Goal: Task Accomplishment & Management: Complete application form

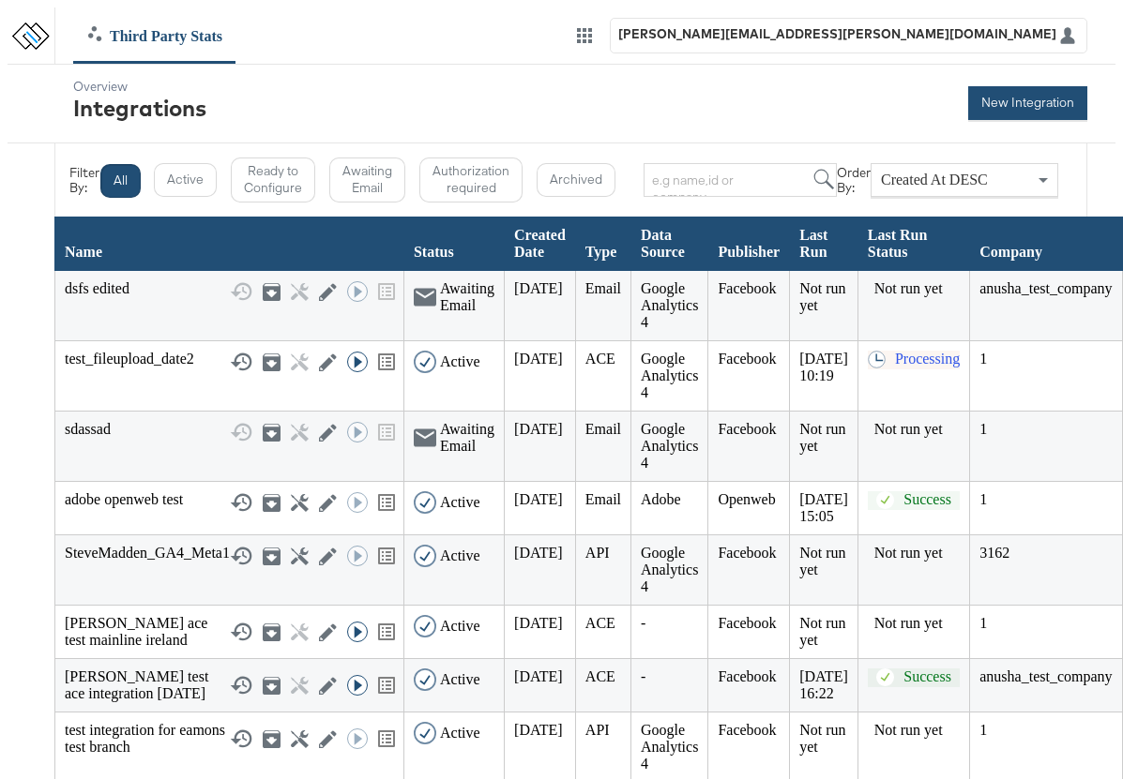
click at [1027, 98] on button "New Integration" at bounding box center [1027, 103] width 119 height 34
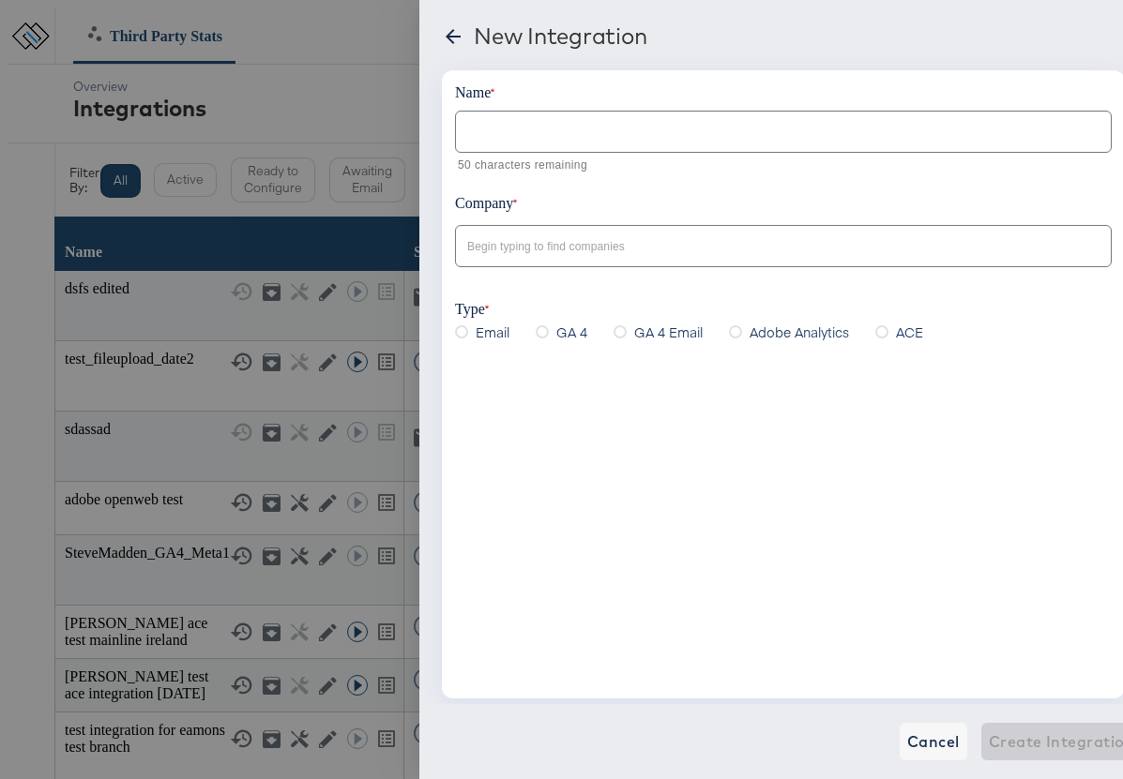
click at [512, 136] on input "text" at bounding box center [783, 124] width 655 height 40
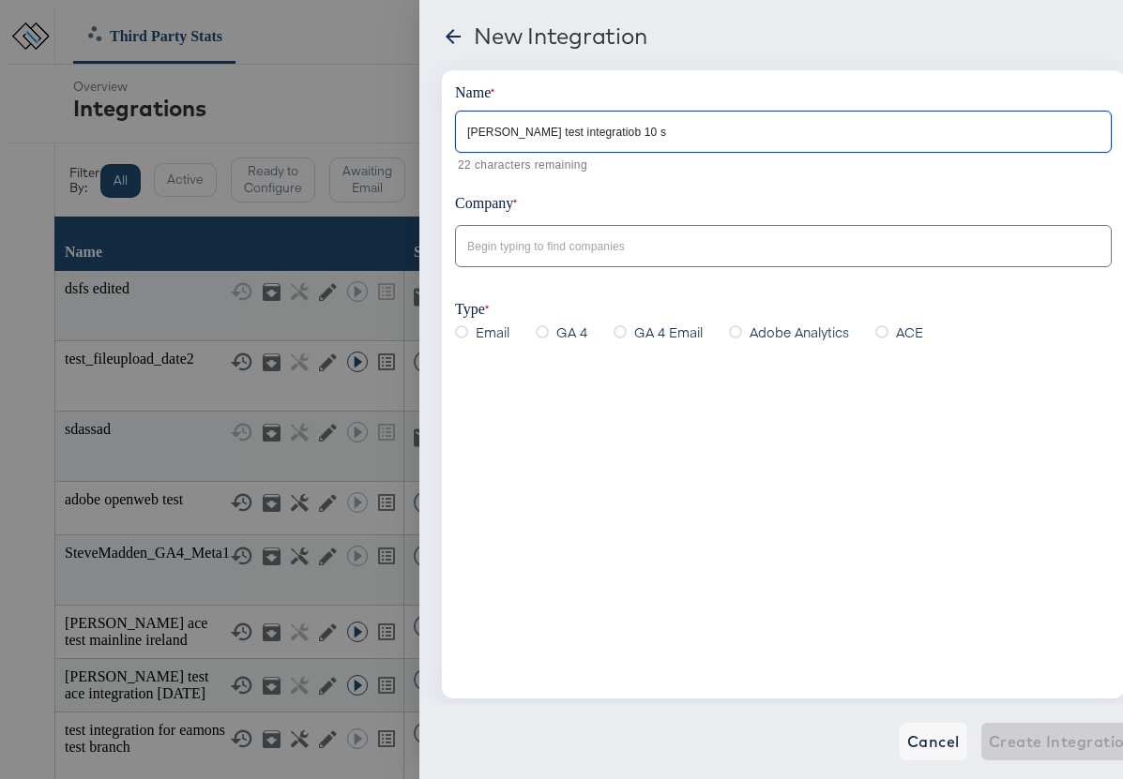
click at [584, 131] on input "anusha test integratiob 10 s" at bounding box center [783, 124] width 655 height 40
click at [638, 128] on input "anusha test integration 10 s" at bounding box center [783, 124] width 655 height 40
type input "anusha test integration 10 sep"
click at [534, 247] on input "text" at bounding box center [768, 247] width 611 height 22
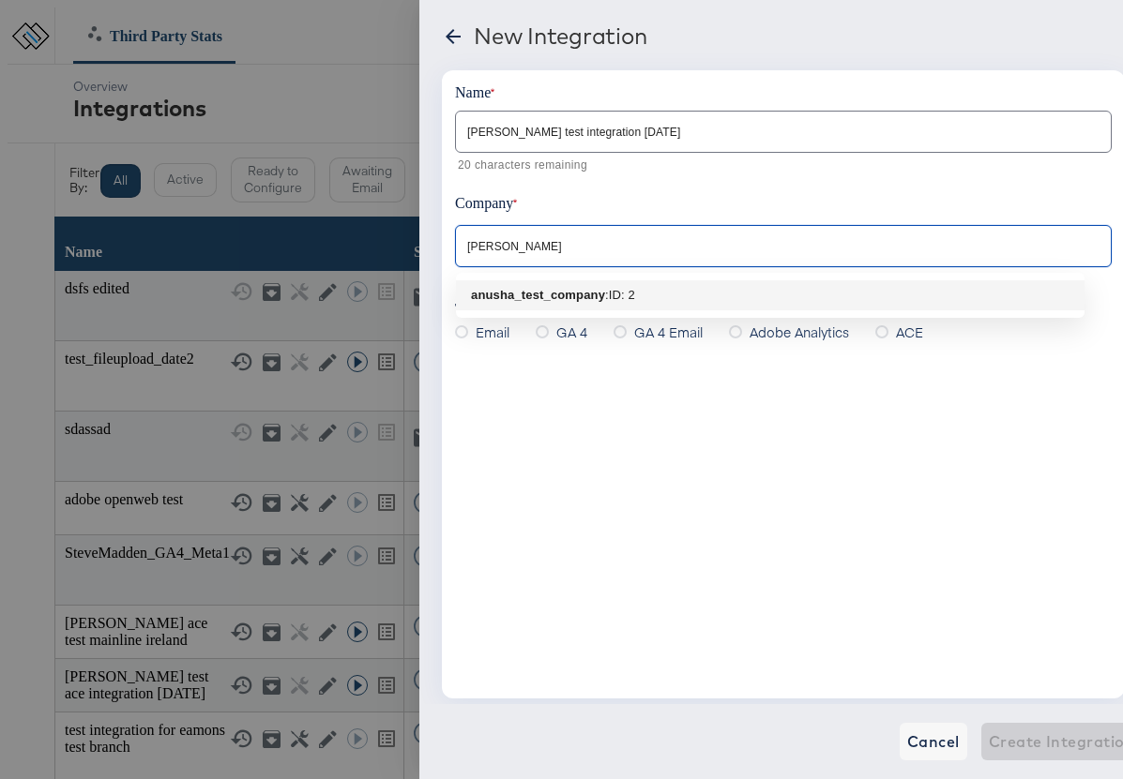
click at [582, 296] on b "anusha_test_company" at bounding box center [538, 295] width 134 height 14
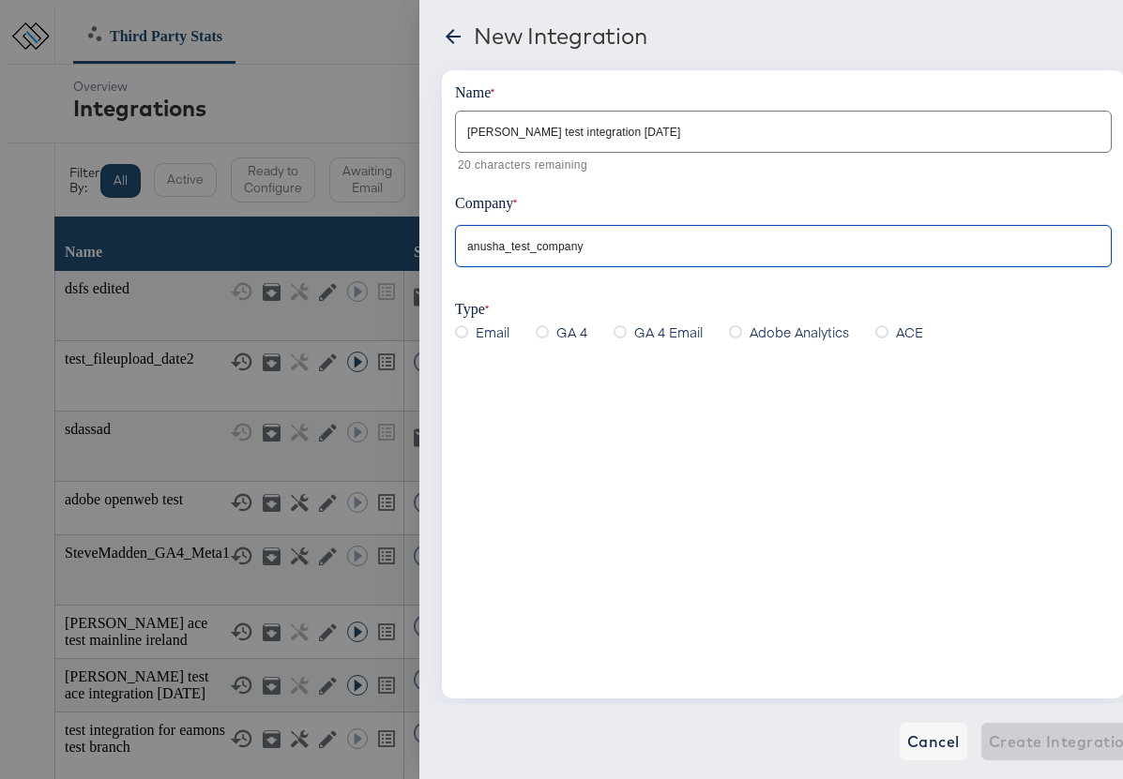
type input "anusha_test_company"
click at [729, 336] on icon at bounding box center [735, 331] width 13 height 13
click at [0, 0] on input "Adobe Analytics" at bounding box center [0, 0] width 0 height 0
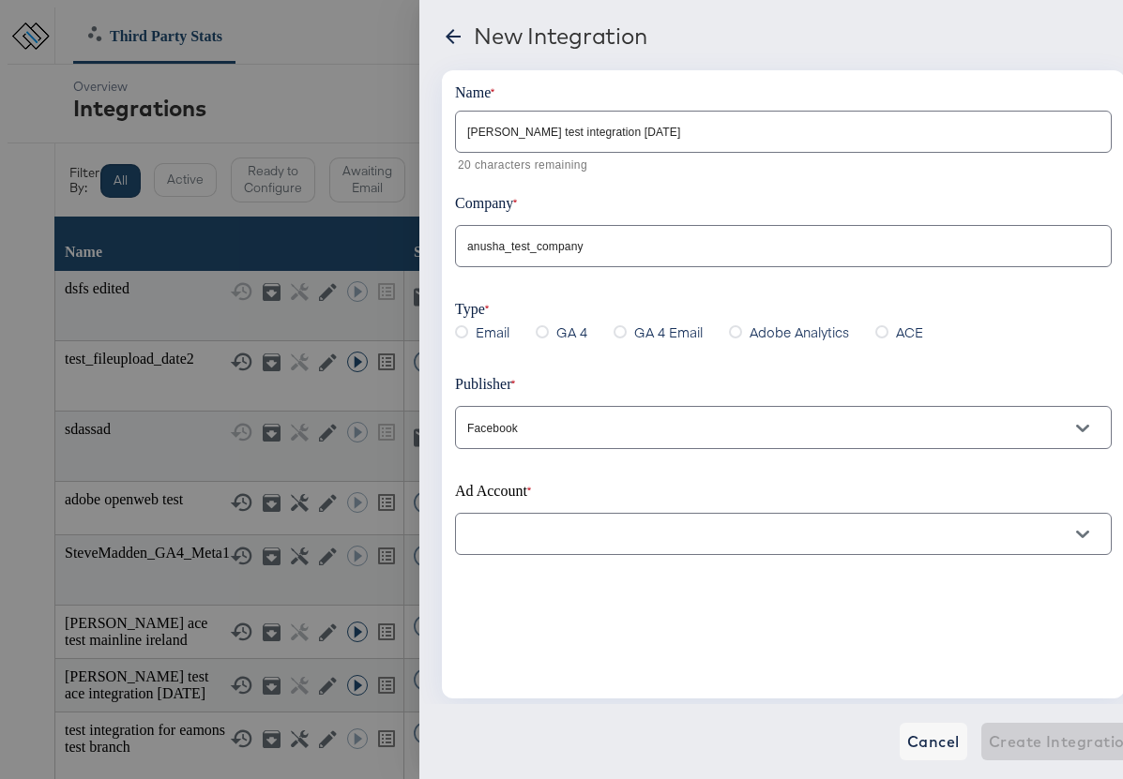
click at [519, 546] on input "text" at bounding box center [768, 535] width 611 height 22
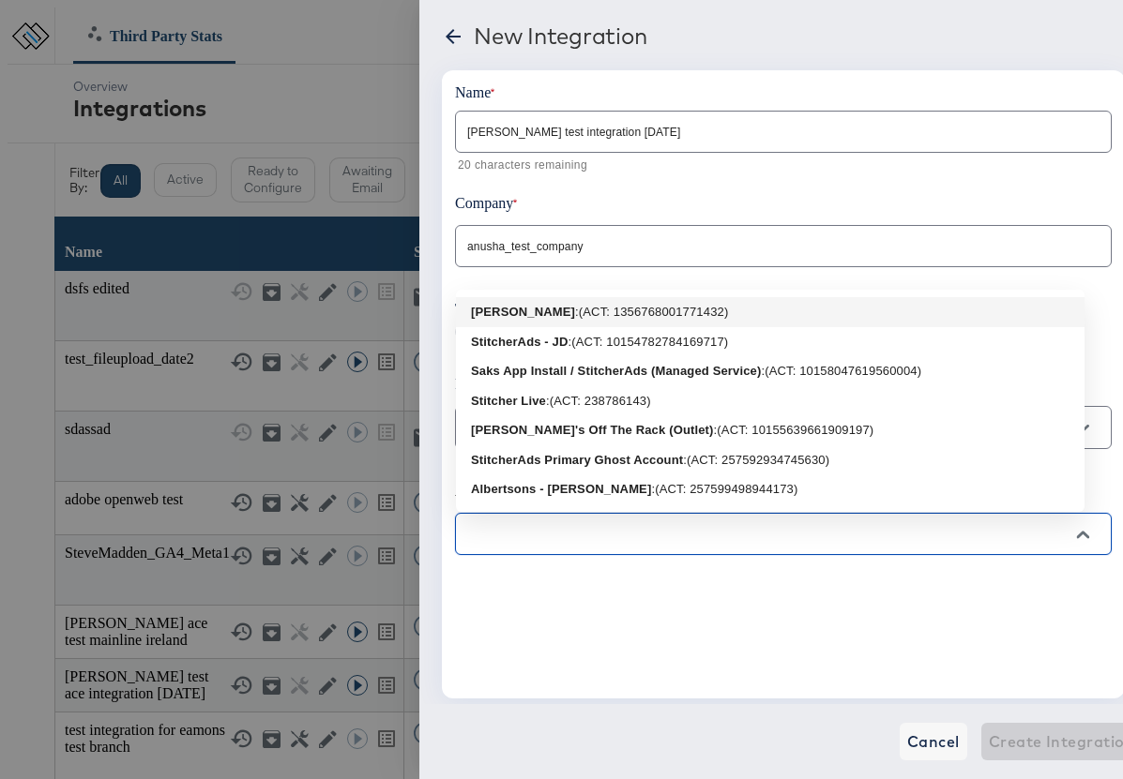
click at [575, 315] on b "Anusha Sankaranarayanan" at bounding box center [523, 312] width 104 height 14
type input "Anusha Sankaranarayanan: (ACT: 1356768001771432)"
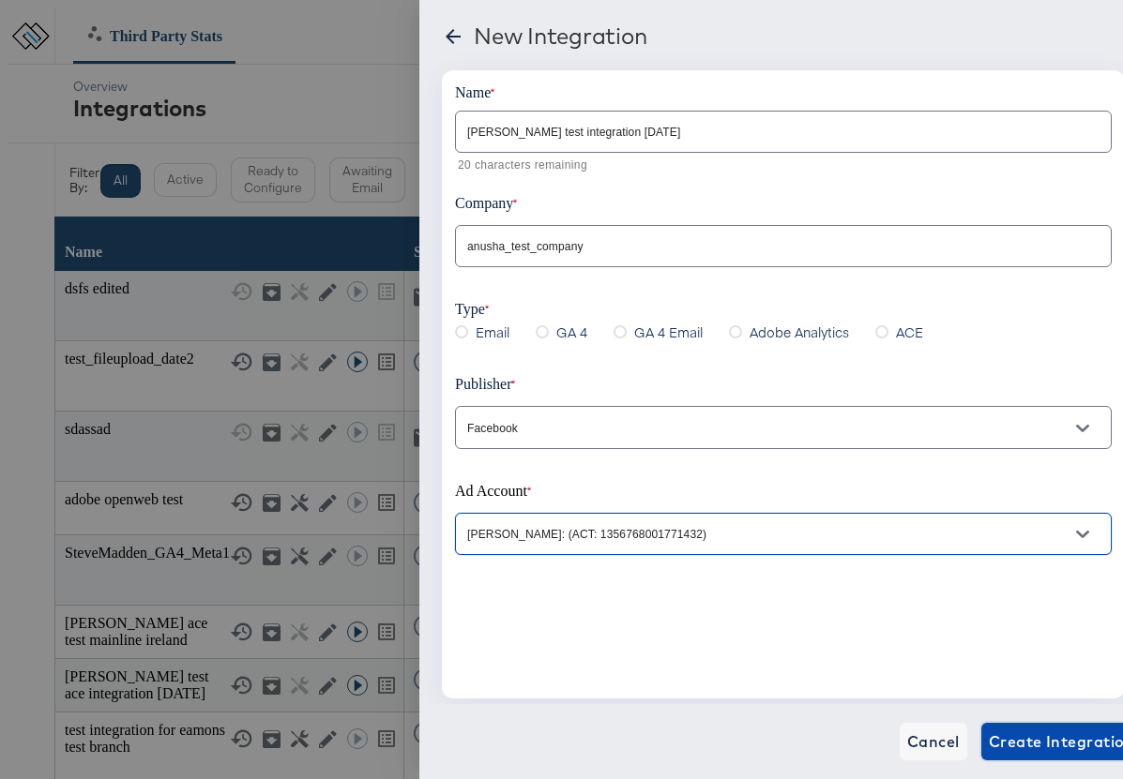
click at [1035, 741] on span "Create Integration" at bounding box center [1061, 742] width 145 height 26
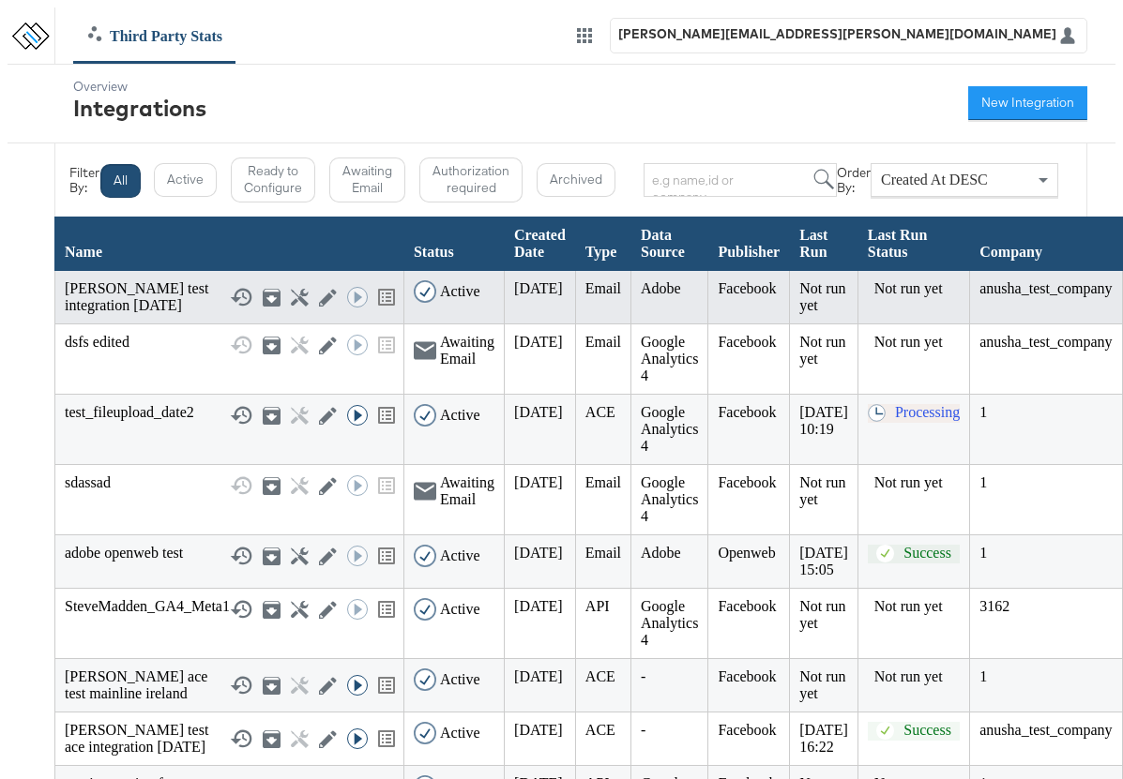
click at [319, 298] on icon at bounding box center [328, 298] width 18 height 18
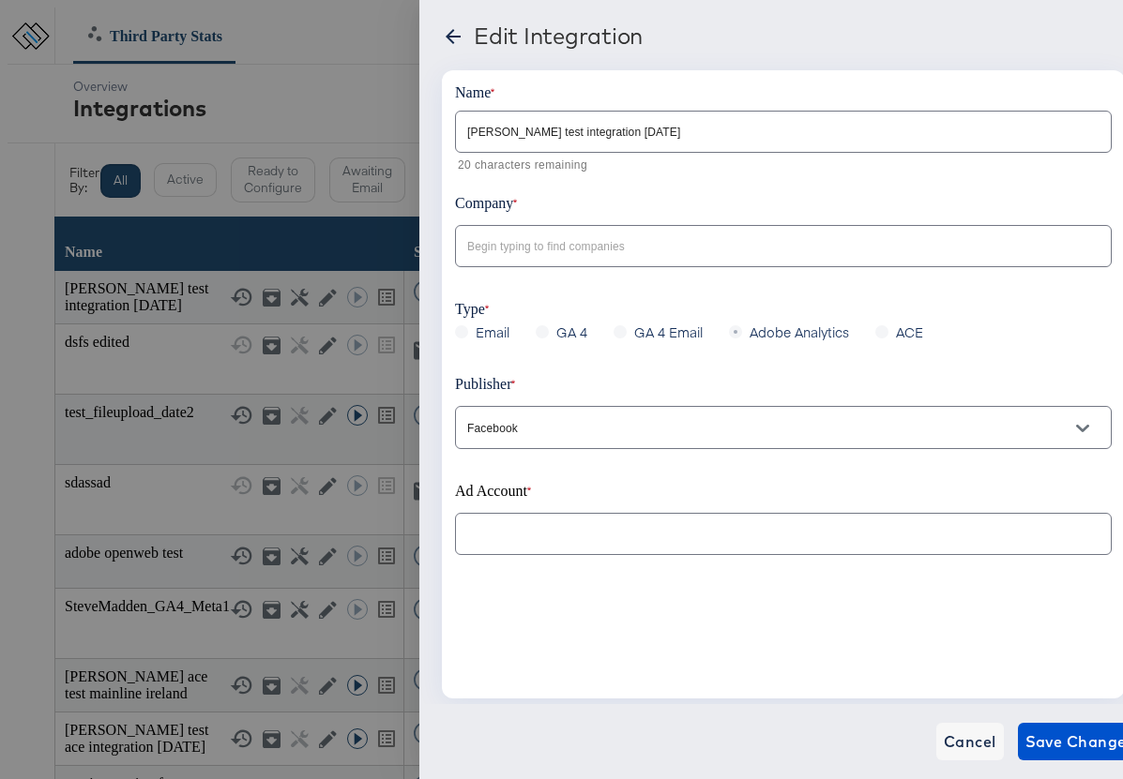
type input "anusha_test_company"
type input "Anusha Sankaranarayanan: (ACT: 1356768001771432)"
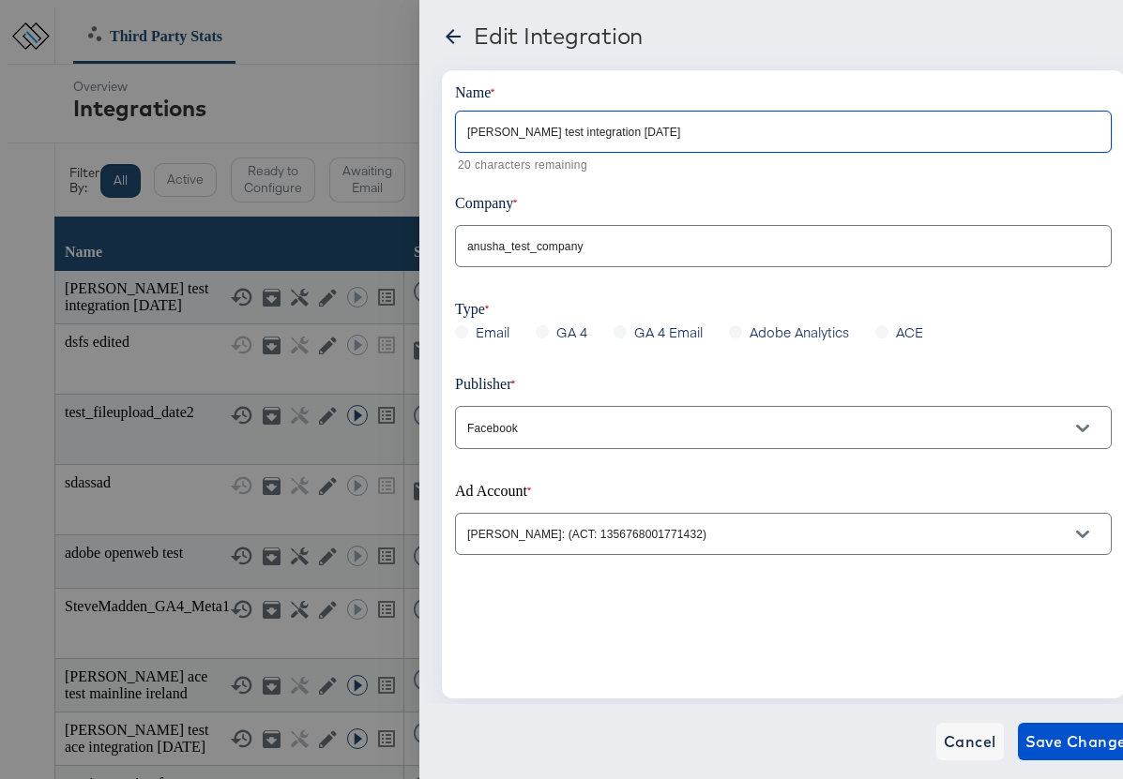
click at [656, 136] on input "anusha test integration 10 sep" at bounding box center [783, 124] width 655 height 40
click at [600, 131] on input "anusha test integration 10 sep" at bounding box center [783, 124] width 655 height 40
type input "anusha test integration 10th sep"
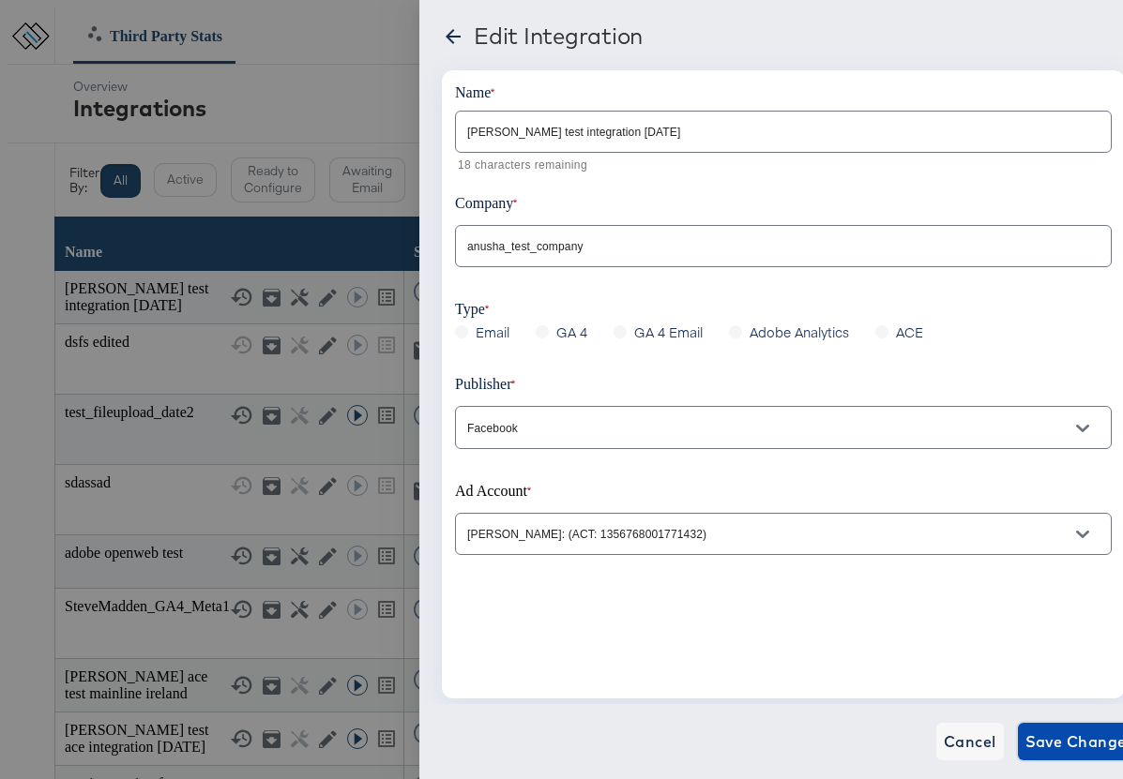
click at [1051, 733] on span "Save Changes" at bounding box center [1080, 742] width 110 height 26
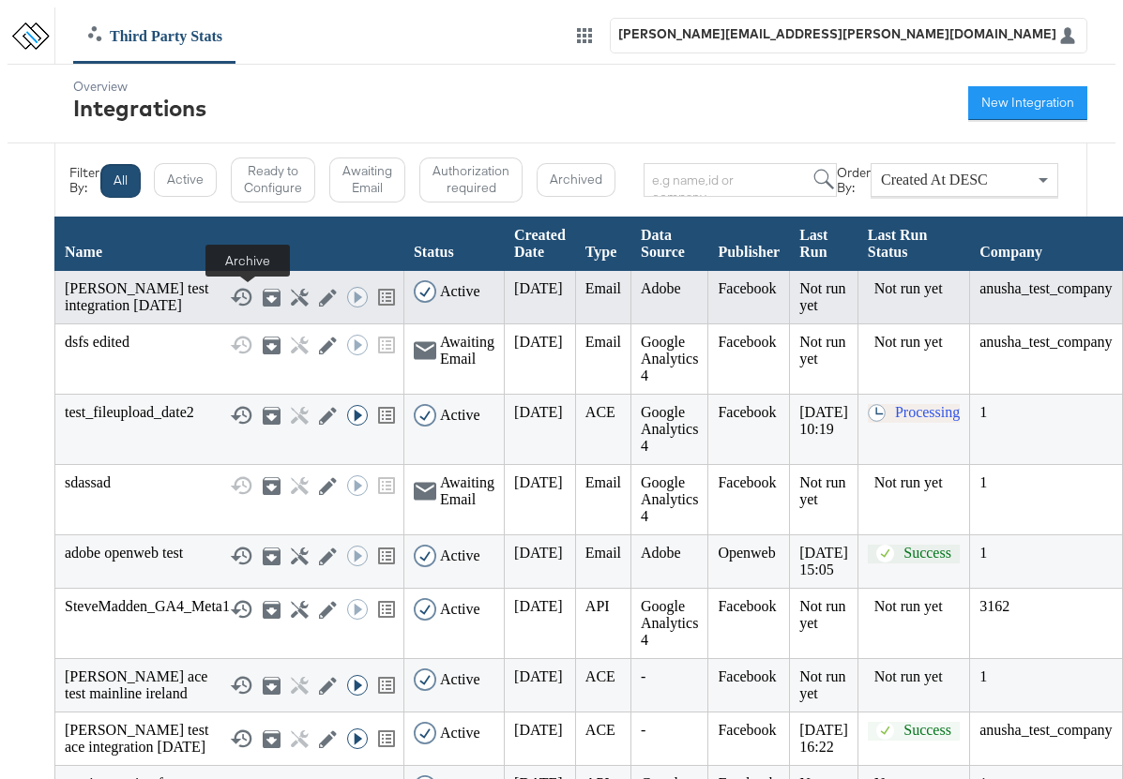
click at [263, 296] on icon at bounding box center [272, 298] width 18 height 18
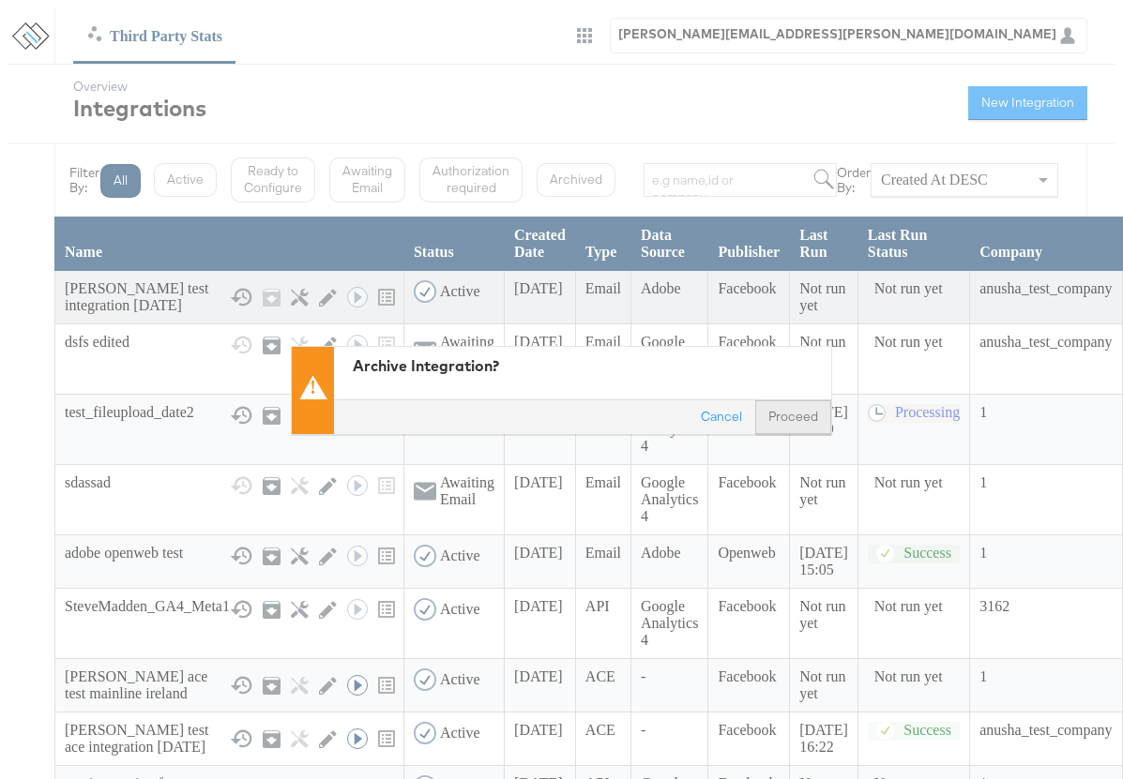
click at [767, 419] on button "Proceed" at bounding box center [793, 418] width 76 height 34
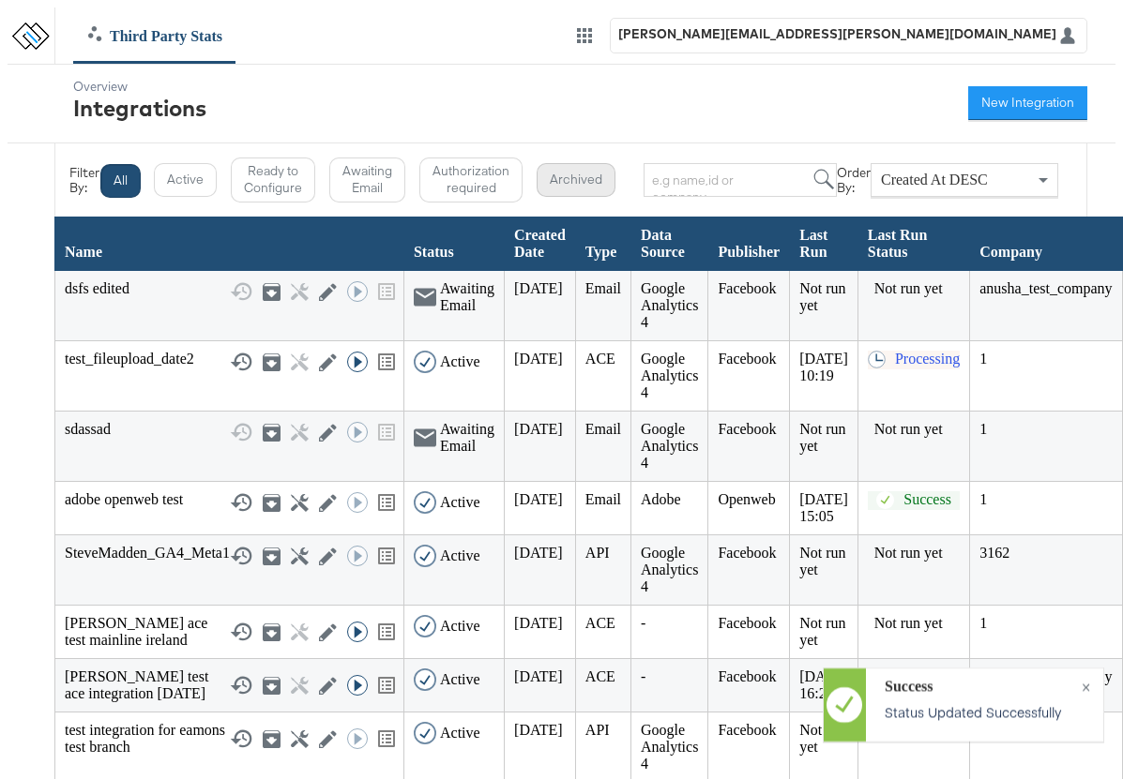
click at [560, 181] on button "Archived" at bounding box center [576, 180] width 79 height 34
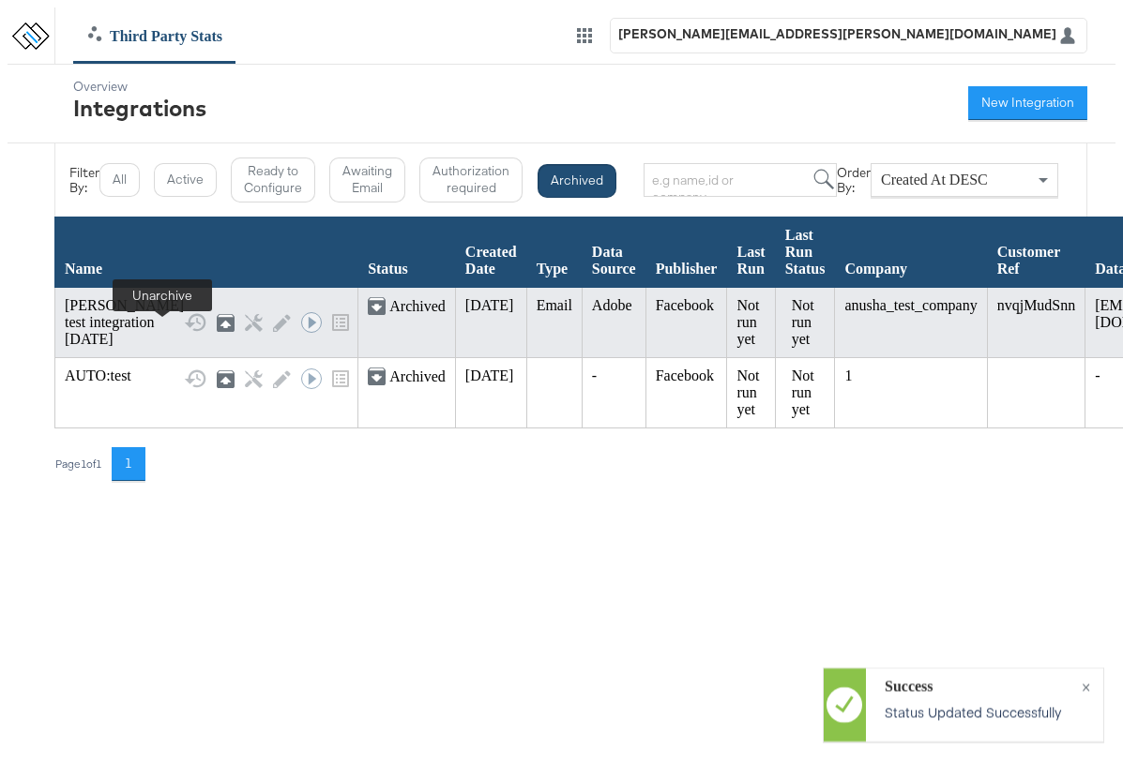
click at [217, 328] on icon at bounding box center [226, 323] width 18 height 18
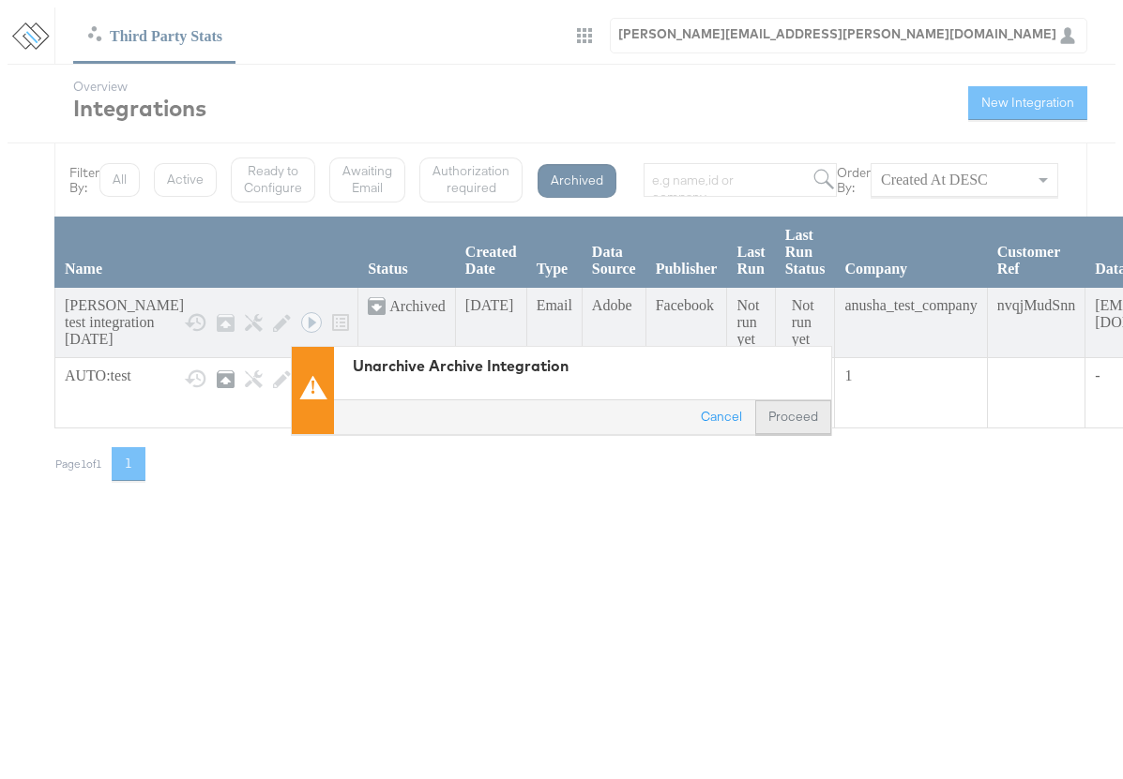
click at [766, 413] on button "Proceed" at bounding box center [793, 418] width 76 height 34
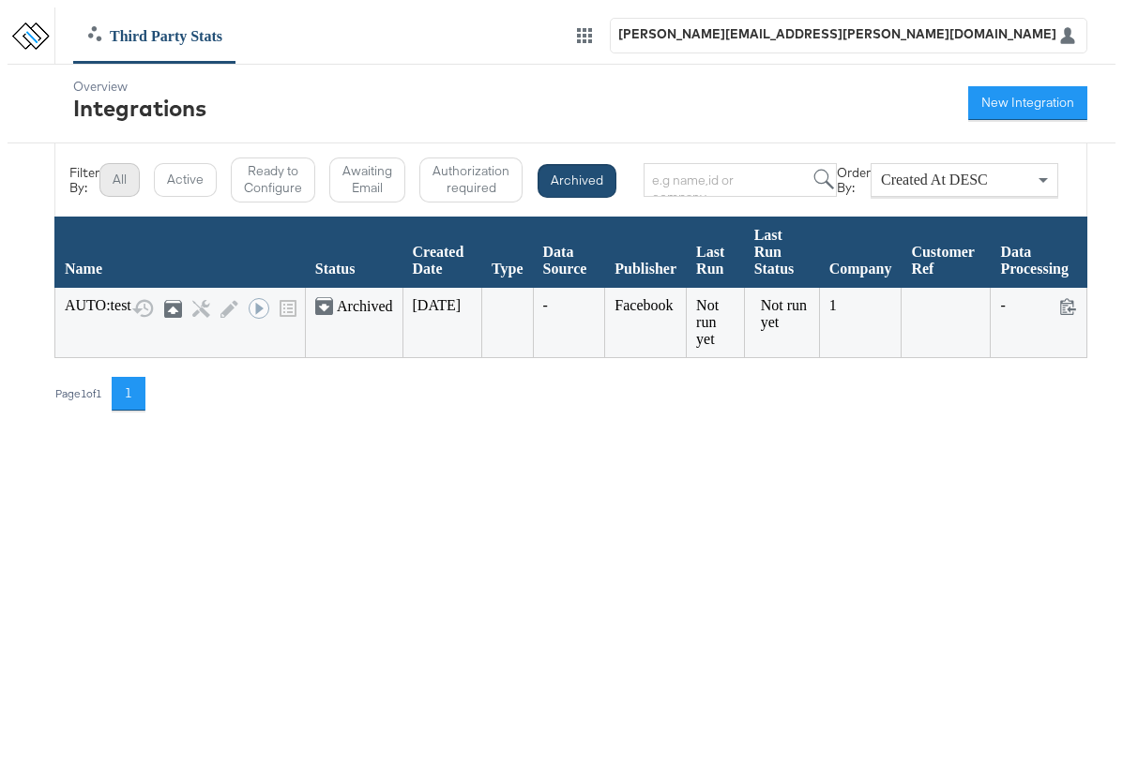
click at [108, 178] on button "All" at bounding box center [119, 180] width 40 height 34
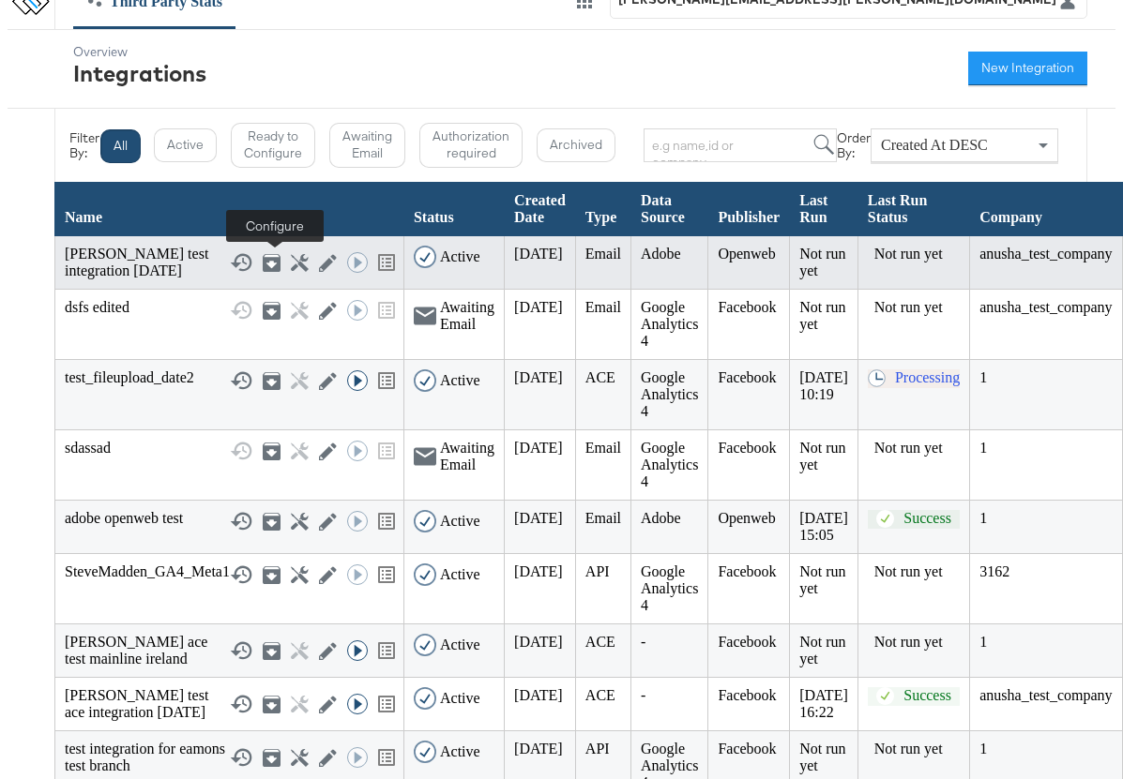
click at [291, 266] on icon at bounding box center [300, 263] width 18 height 18
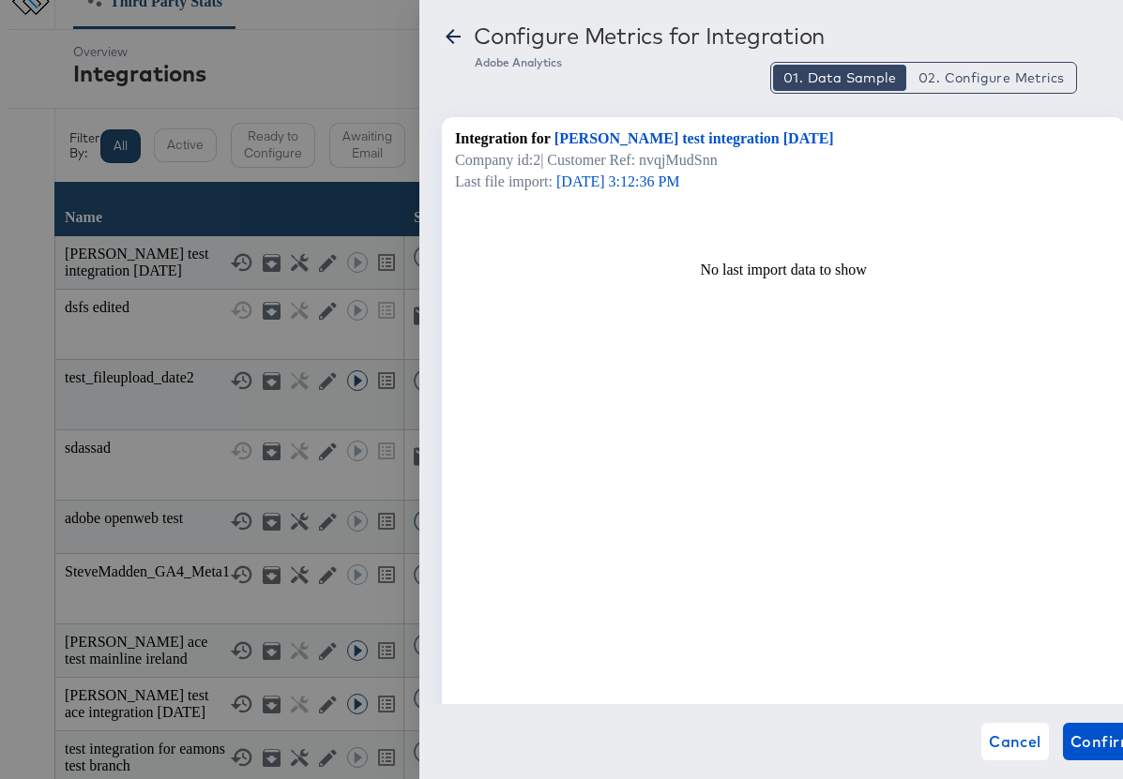
click at [456, 38] on icon at bounding box center [453, 36] width 23 height 23
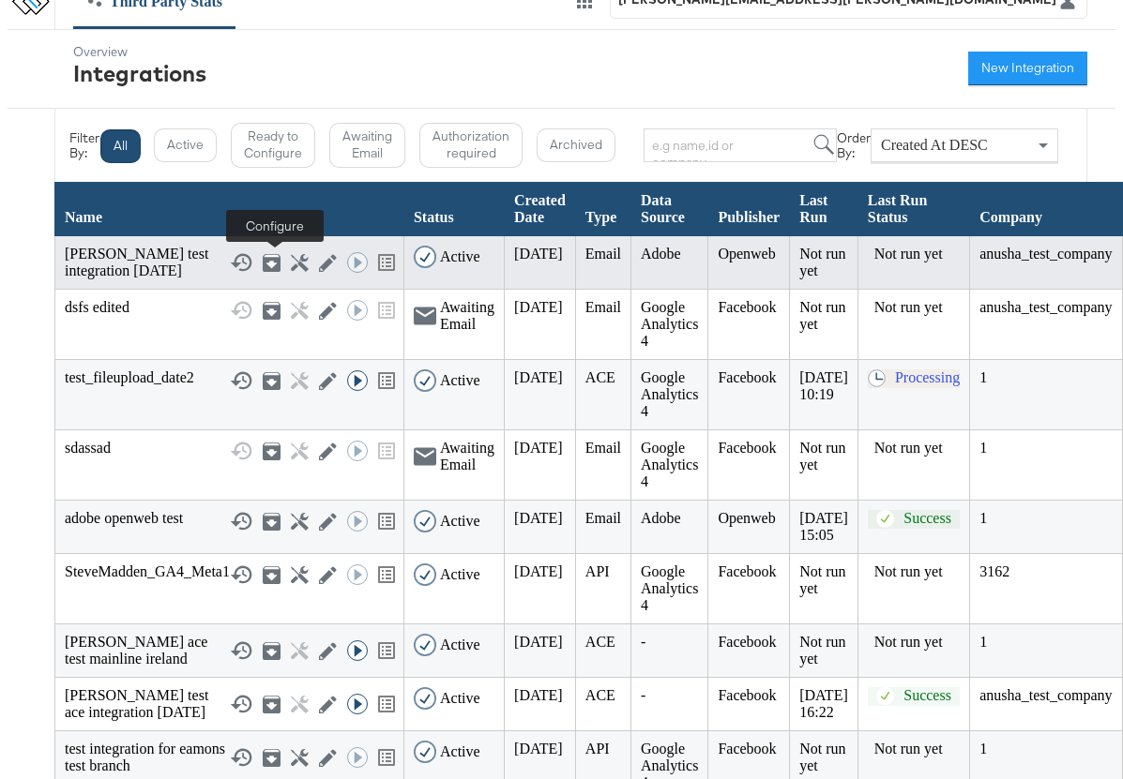
click at [291, 266] on icon at bounding box center [300, 263] width 18 height 18
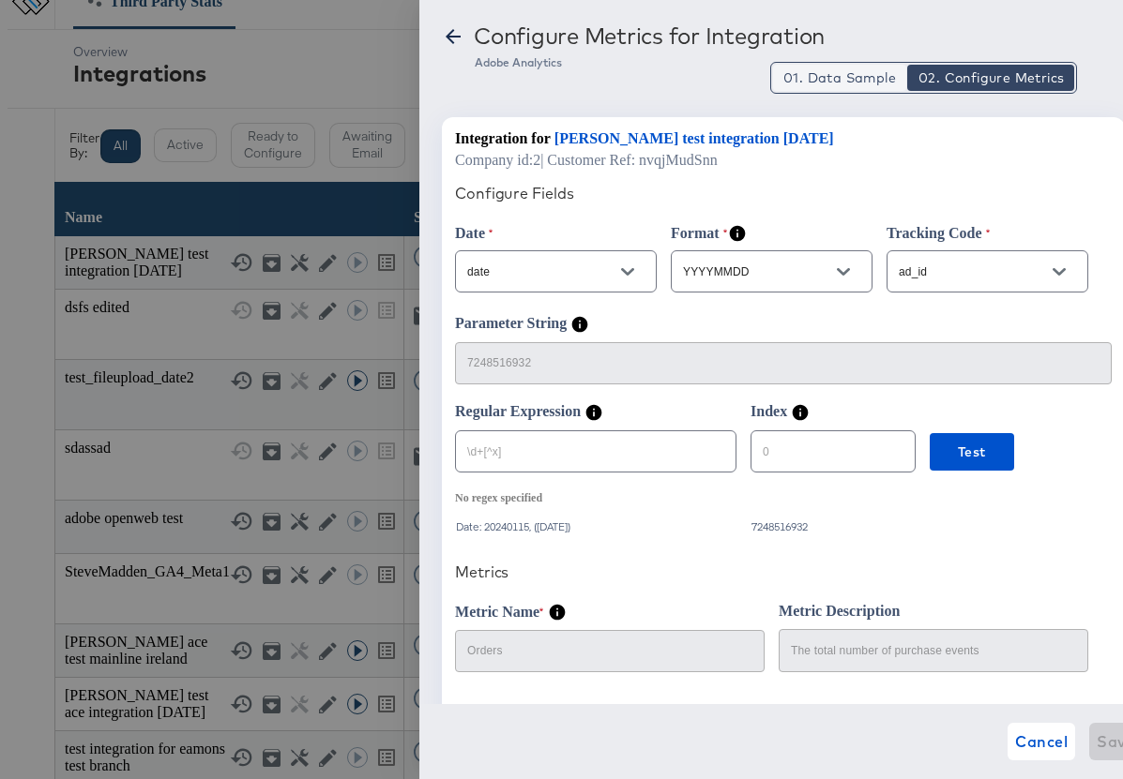
click at [885, 83] on span "01. Data Sample" at bounding box center [839, 77] width 113 height 19
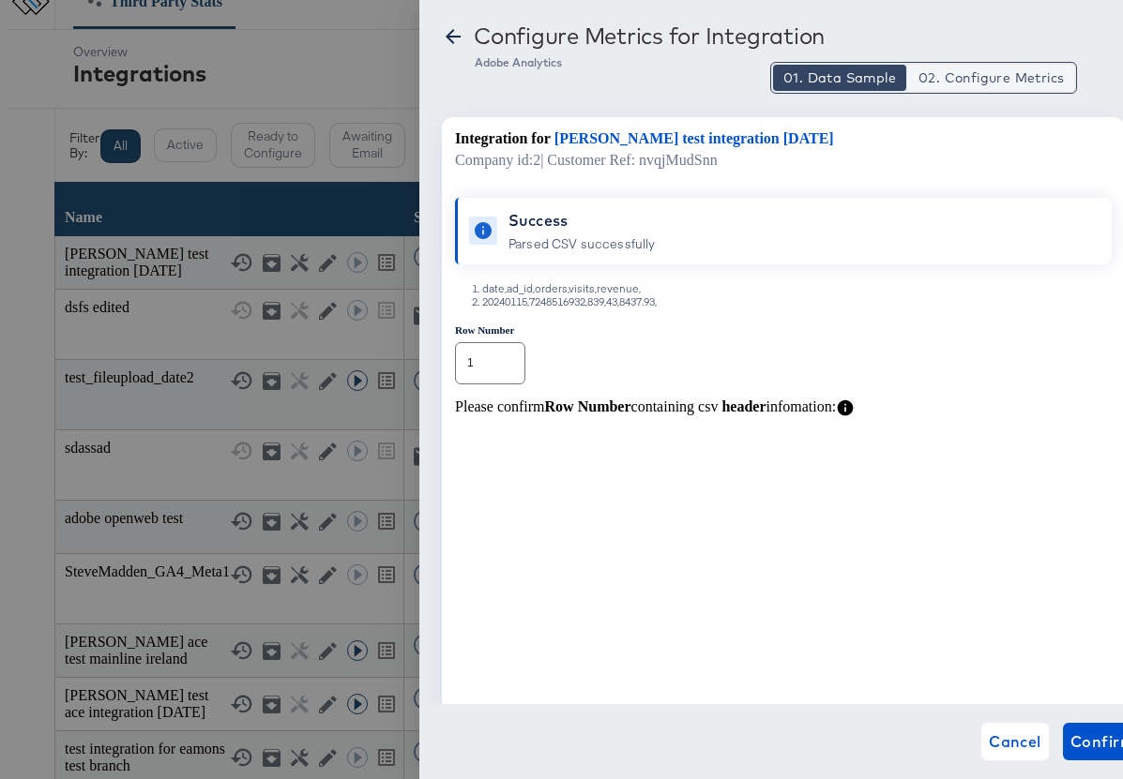
click at [972, 78] on span "02. Configure Metrics" at bounding box center [990, 77] width 145 height 19
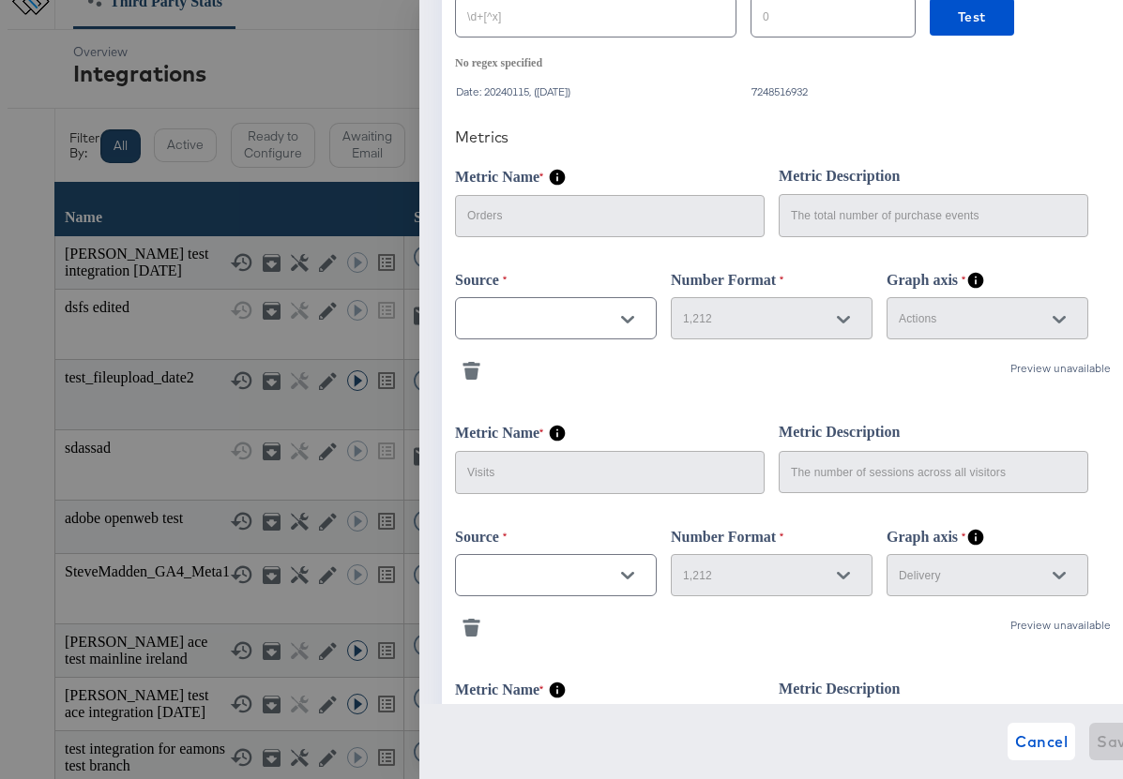
scroll to position [543, 0]
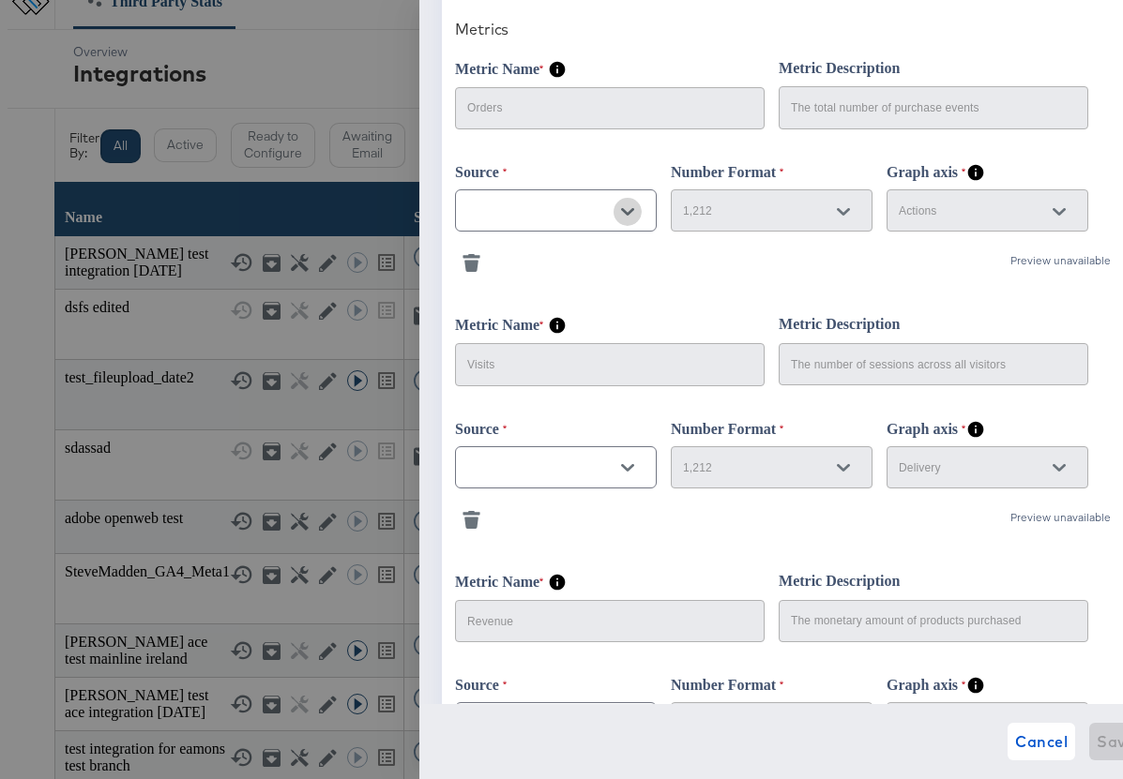
click at [627, 214] on icon "Open" at bounding box center [627, 211] width 13 height 13
click at [537, 260] on li "orders" at bounding box center [555, 264] width 200 height 30
type input "orders"
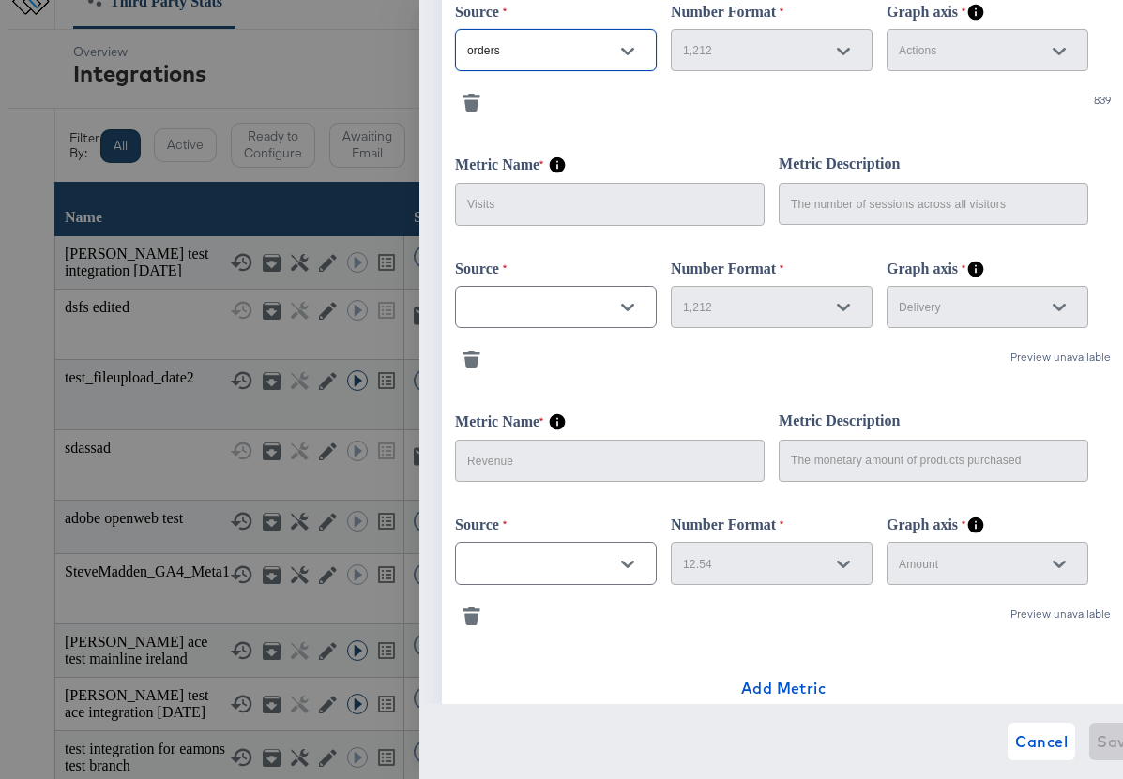
scroll to position [752, 0]
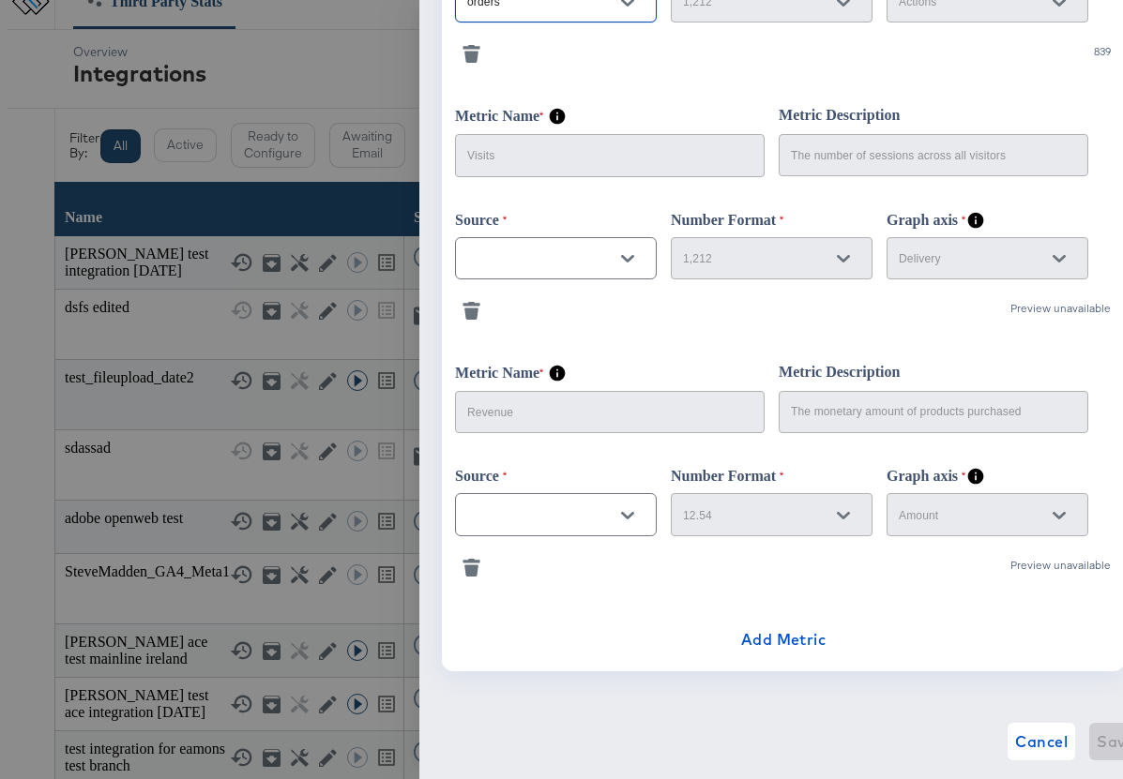
click at [633, 254] on button "Open" at bounding box center [627, 259] width 28 height 28
click at [535, 310] on li "visits" at bounding box center [555, 312] width 200 height 30
type input "visits"
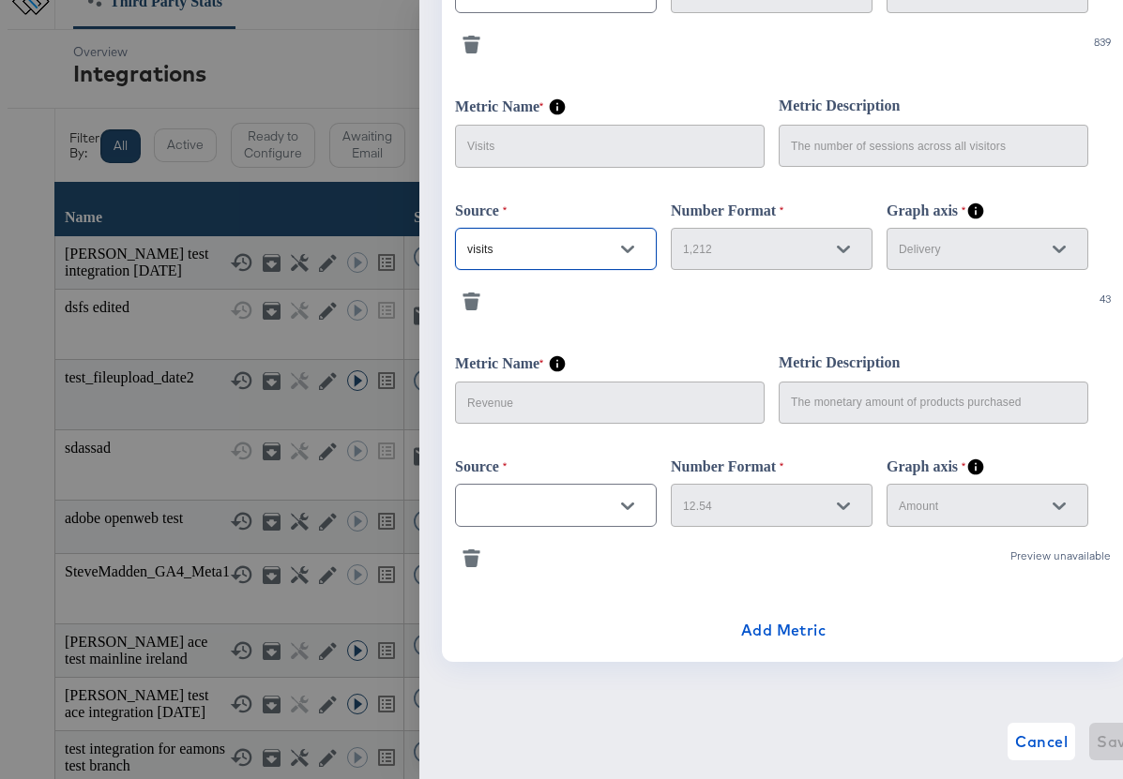
click at [627, 508] on icon "Open" at bounding box center [627, 507] width 13 height 8
click at [534, 558] on li "revenue" at bounding box center [555, 553] width 200 height 30
type input "revenue"
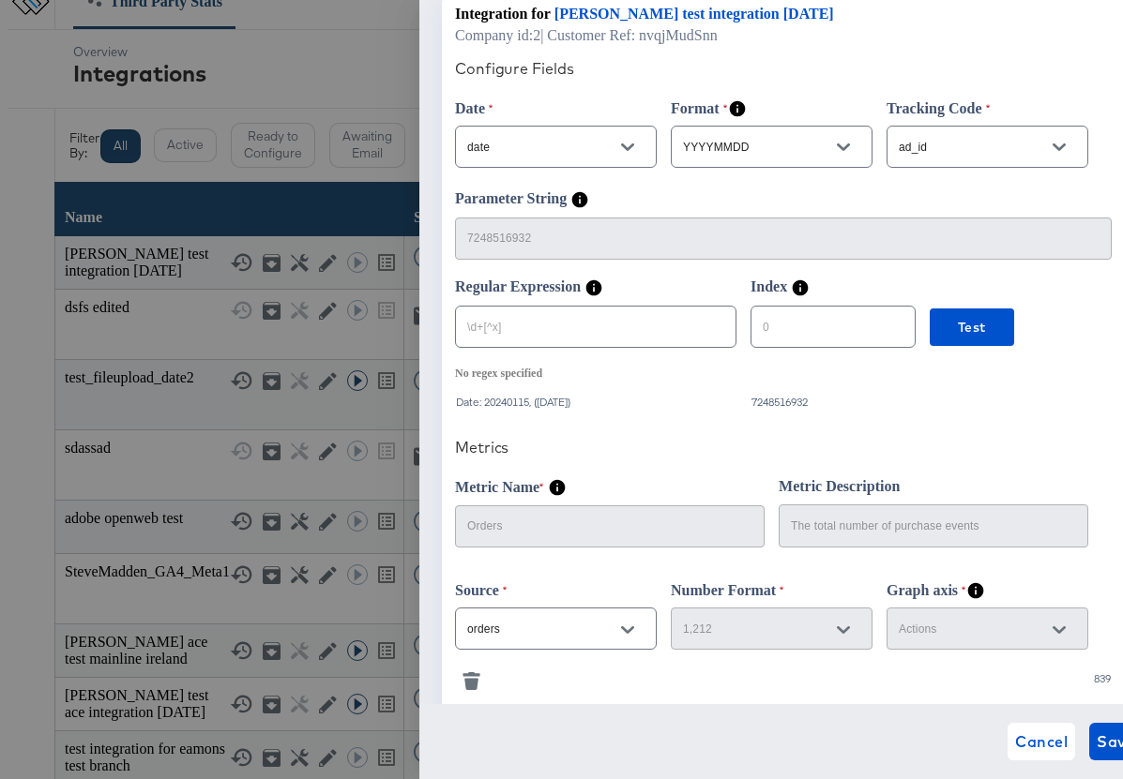
scroll to position [0, 0]
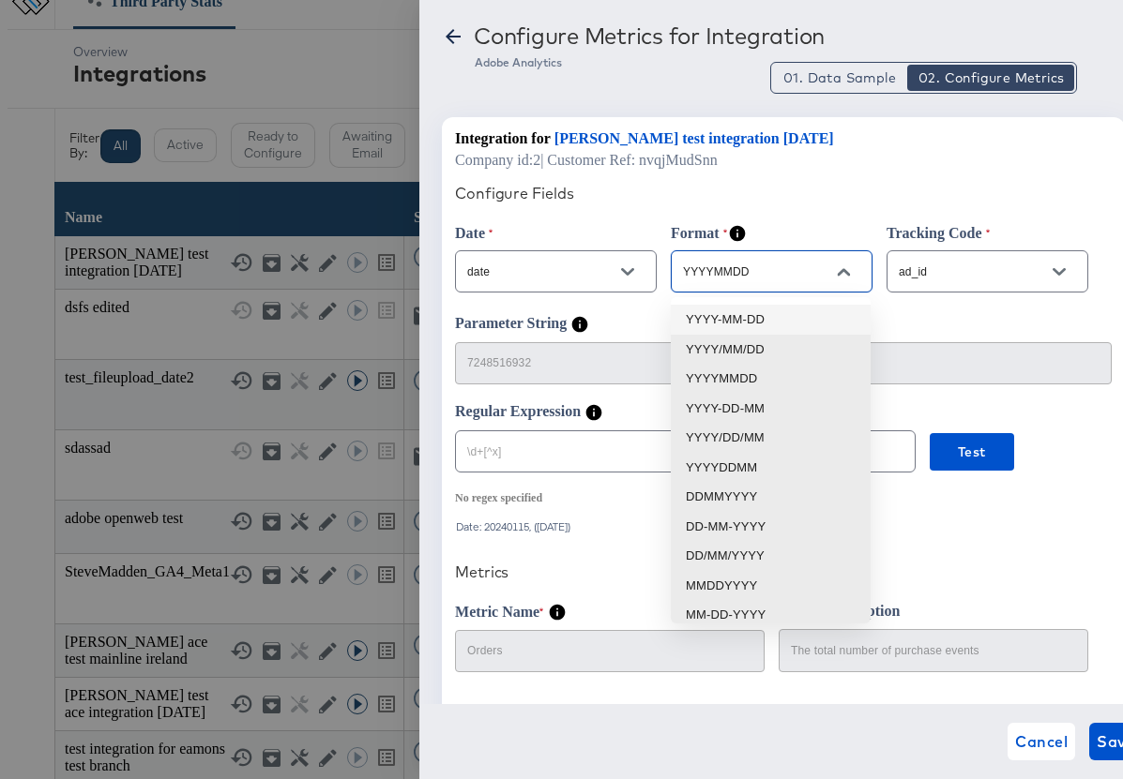
click at [772, 280] on input "YYYYMMDD" at bounding box center [757, 273] width 156 height 22
click at [761, 319] on li "YYYY-MM-DD" at bounding box center [771, 320] width 200 height 30
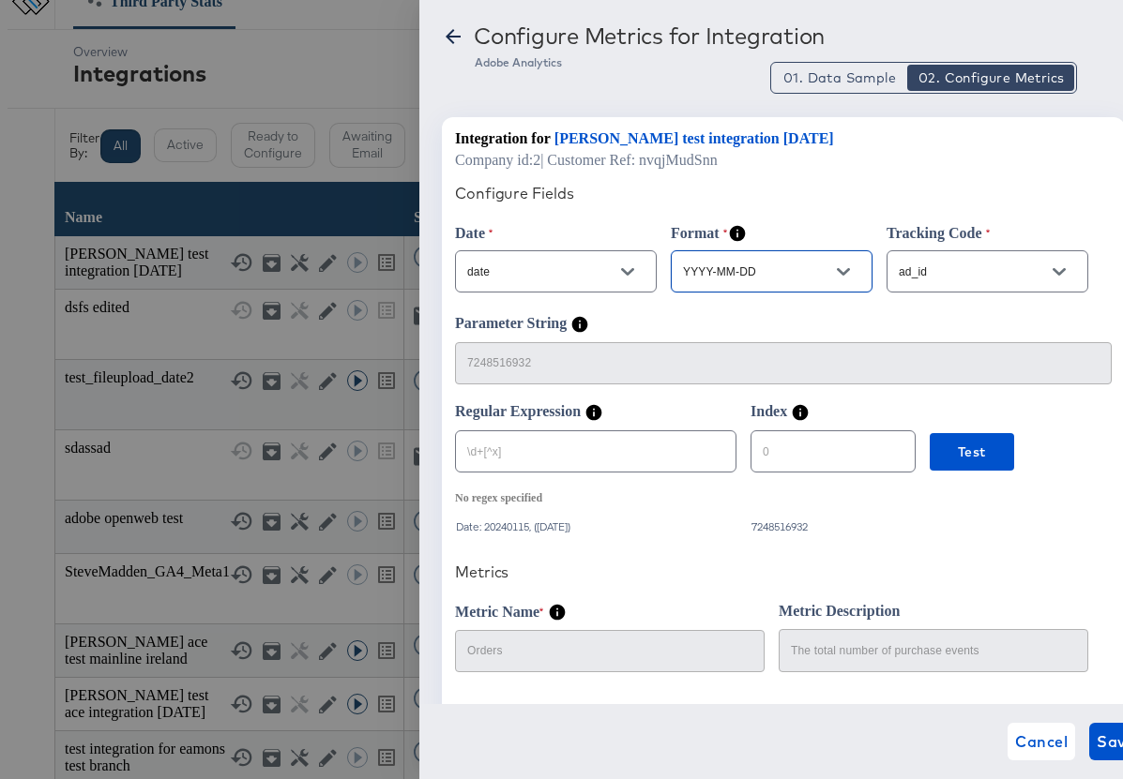
click at [751, 272] on input "YYYY-MM-DD" at bounding box center [757, 273] width 156 height 22
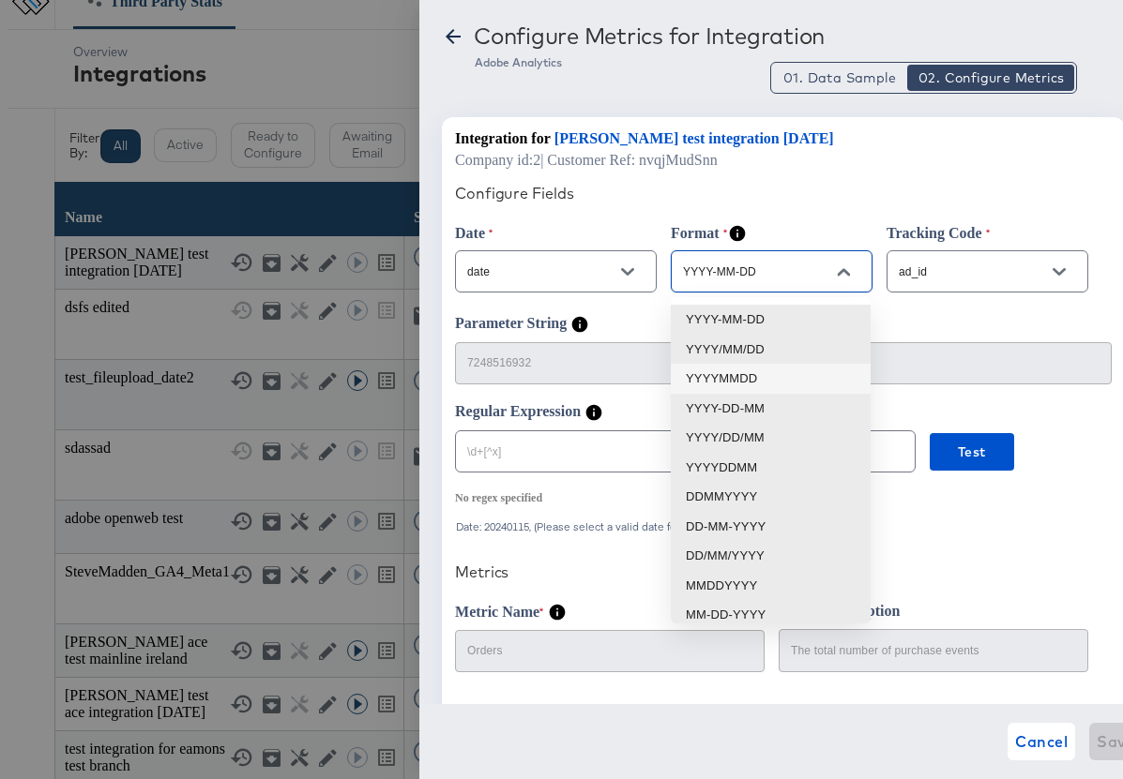
click at [752, 375] on li "YYYYMMDD" at bounding box center [771, 379] width 200 height 30
type input "YYYYMMDD"
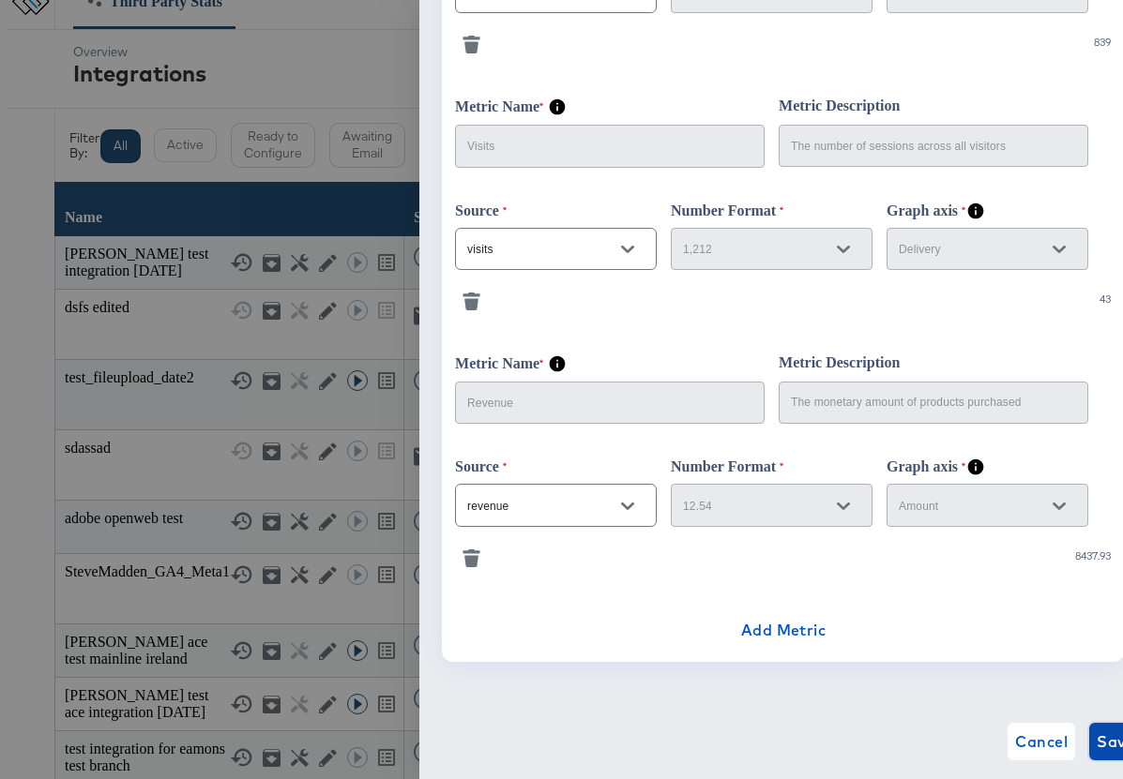
click at [1096, 737] on span "Save" at bounding box center [1115, 742] width 38 height 26
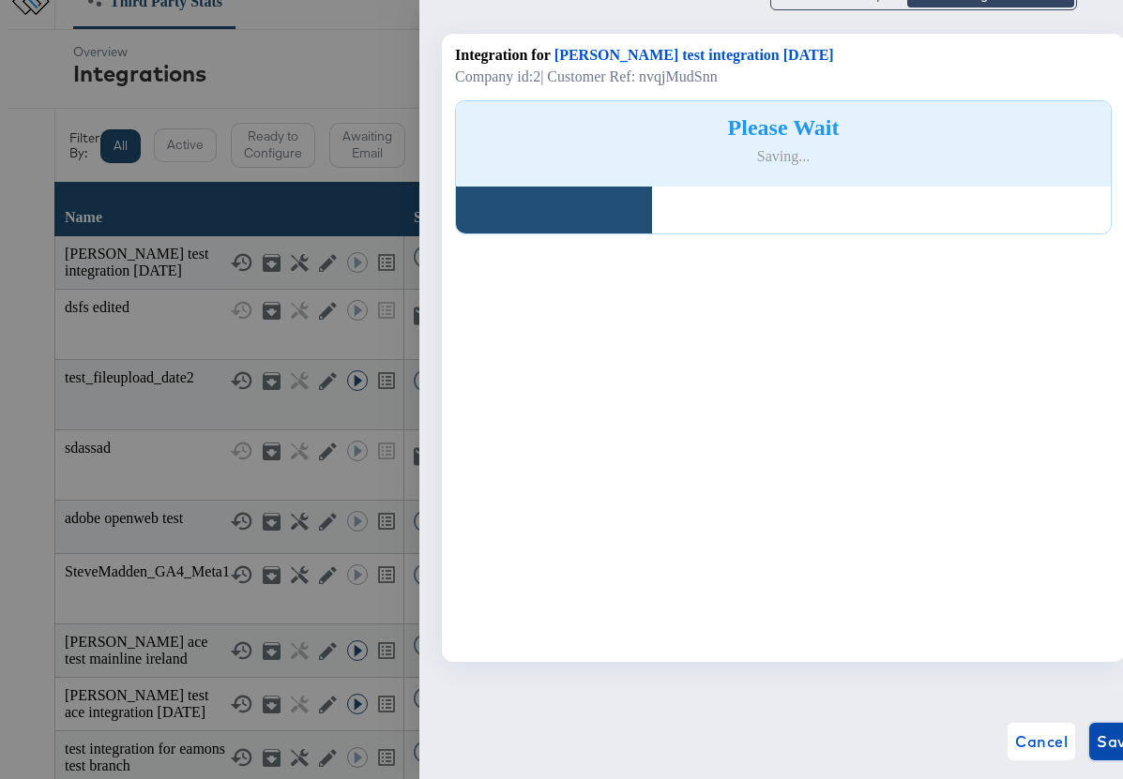
scroll to position [57, 0]
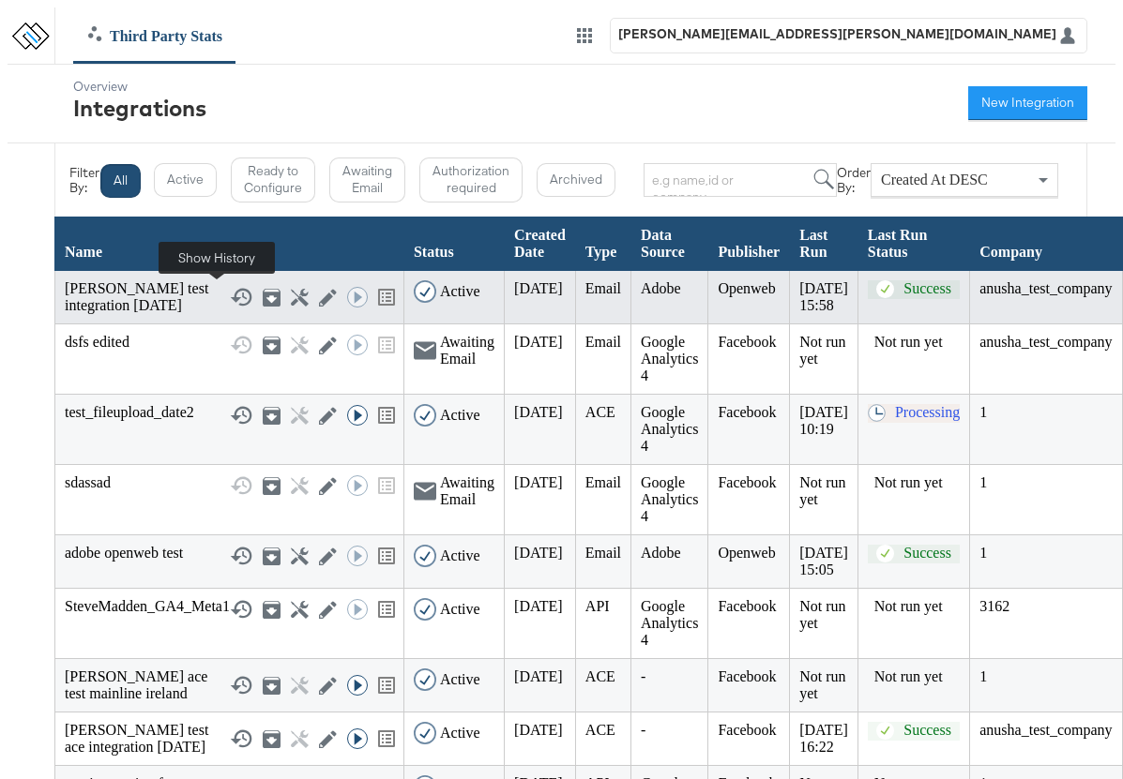
click at [230, 292] on icon at bounding box center [241, 297] width 23 height 23
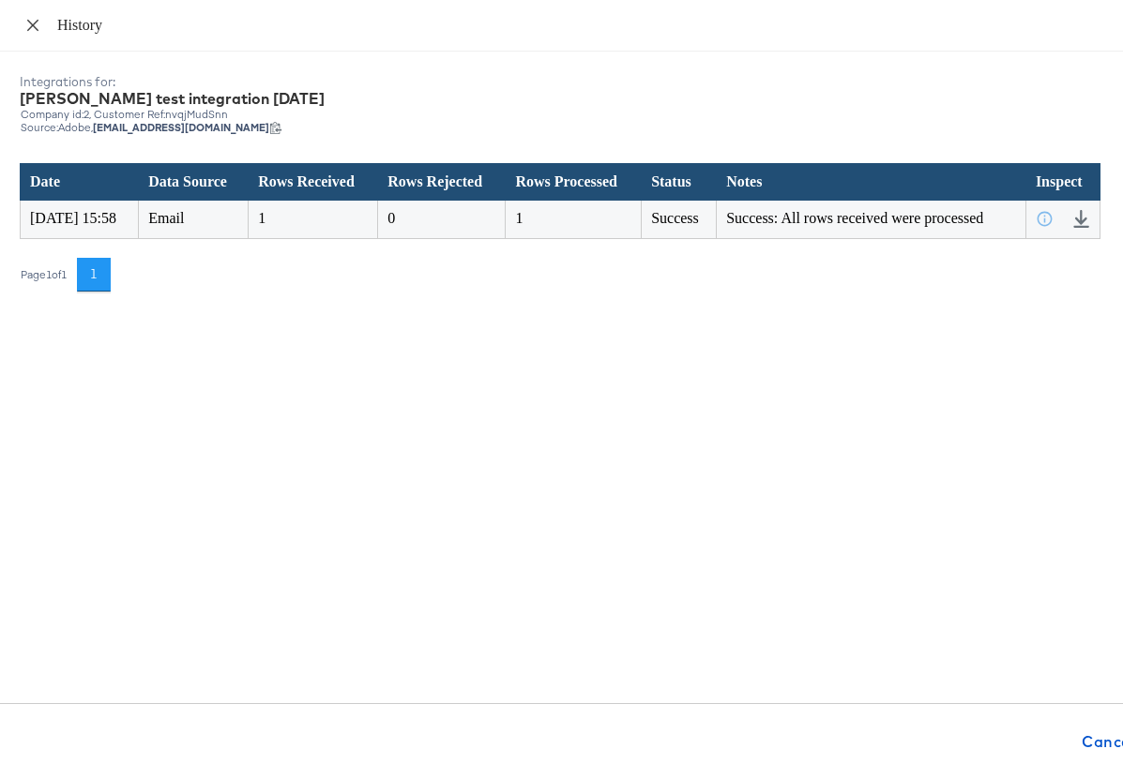
click at [29, 28] on icon "close" at bounding box center [32, 24] width 11 height 11
